Goal: Task Accomplishment & Management: Manage account settings

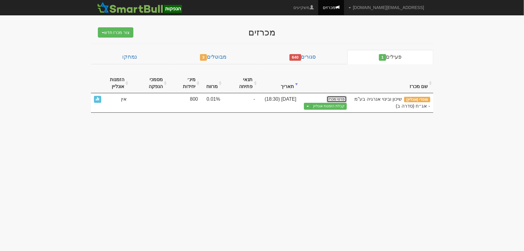
click at [339, 96] on link "פרטי מכרז" at bounding box center [337, 99] width 20 height 7
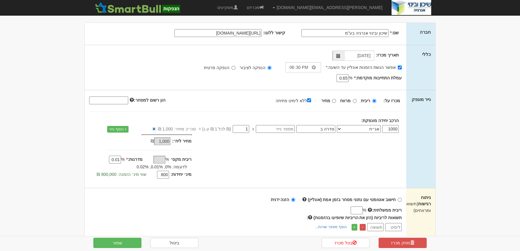
scroll to position [82, 0]
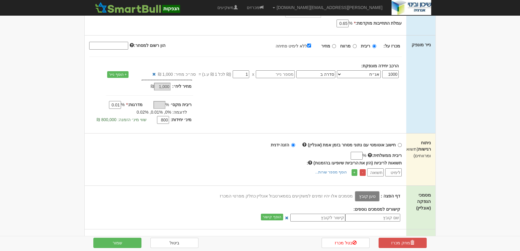
click at [368, 197] on label "טען קובץ" at bounding box center [367, 196] width 25 height 10
click at [354, 197] on input "טען קובץ" at bounding box center [354, 196] width 0 height 7
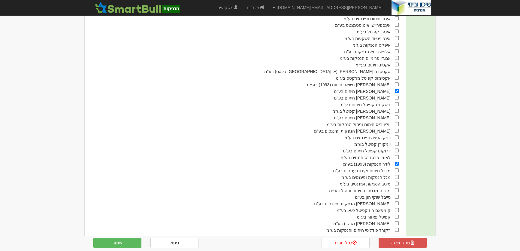
scroll to position [345, 0]
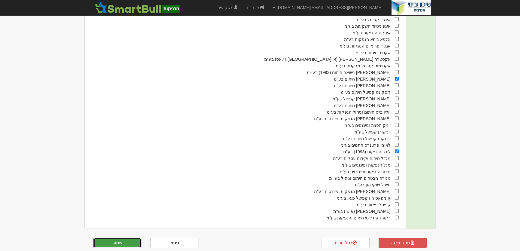
click at [122, 242] on button "שמור" at bounding box center [117, 243] width 48 height 10
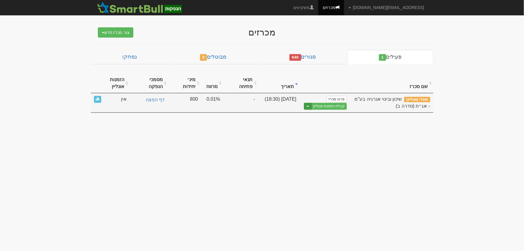
click at [308, 103] on button "Toggle Dropdown" at bounding box center [308, 106] width 8 height 7
click at [309, 112] on link "הצג טופס הזמנה לדוגמה" at bounding box center [318, 116] width 57 height 8
click at [338, 103] on link "קבלת הזמנות אונליין" at bounding box center [329, 106] width 35 height 7
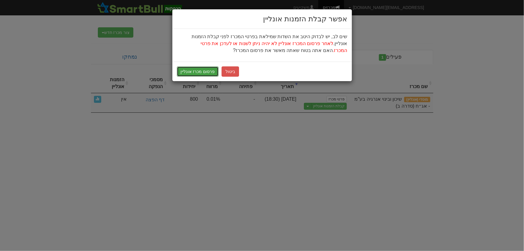
drag, startPoint x: 198, startPoint y: 72, endPoint x: 193, endPoint y: 93, distance: 21.9
click at [198, 72] on button "פרסום מכרז אונליין" at bounding box center [198, 71] width 42 height 10
